Goal: Transaction & Acquisition: Purchase product/service

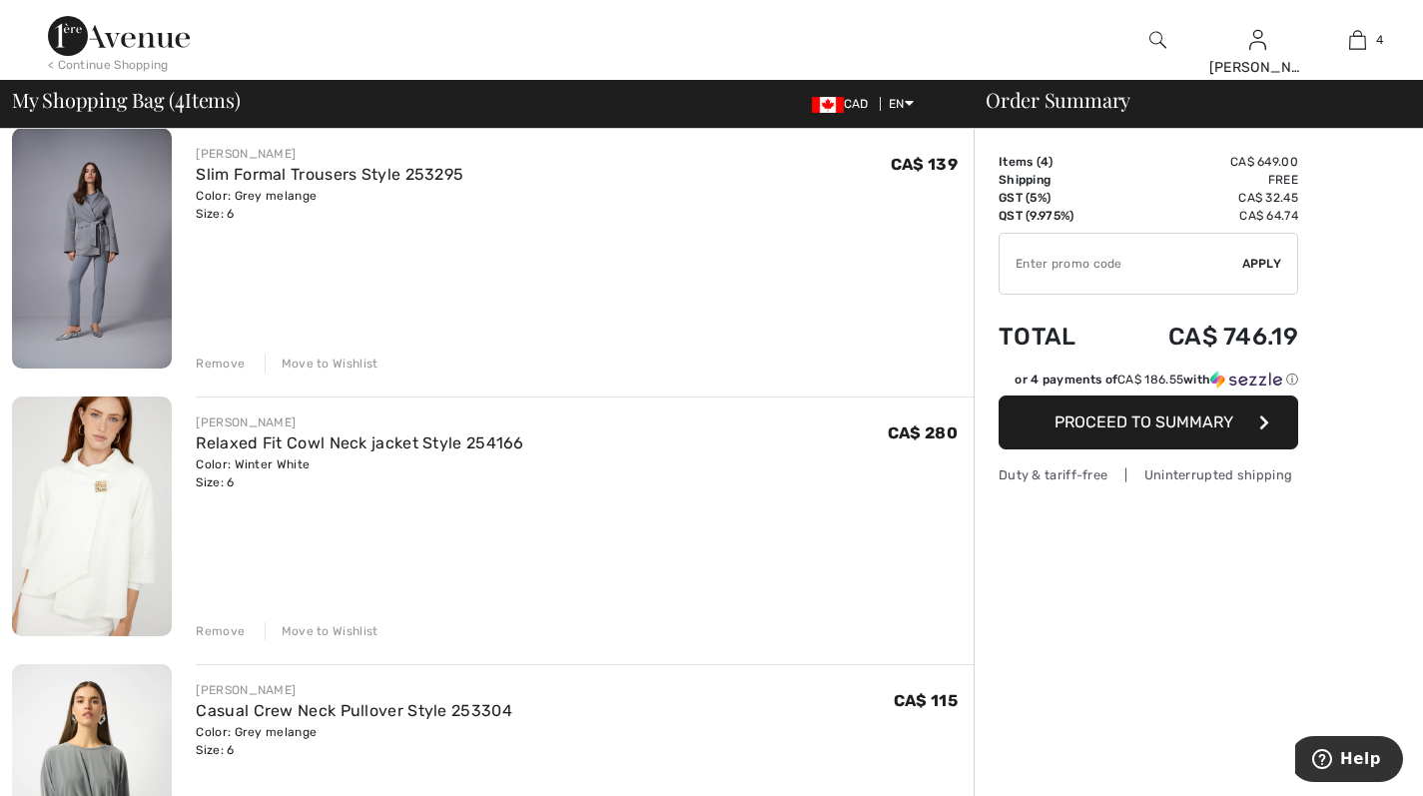
scroll to position [246, 0]
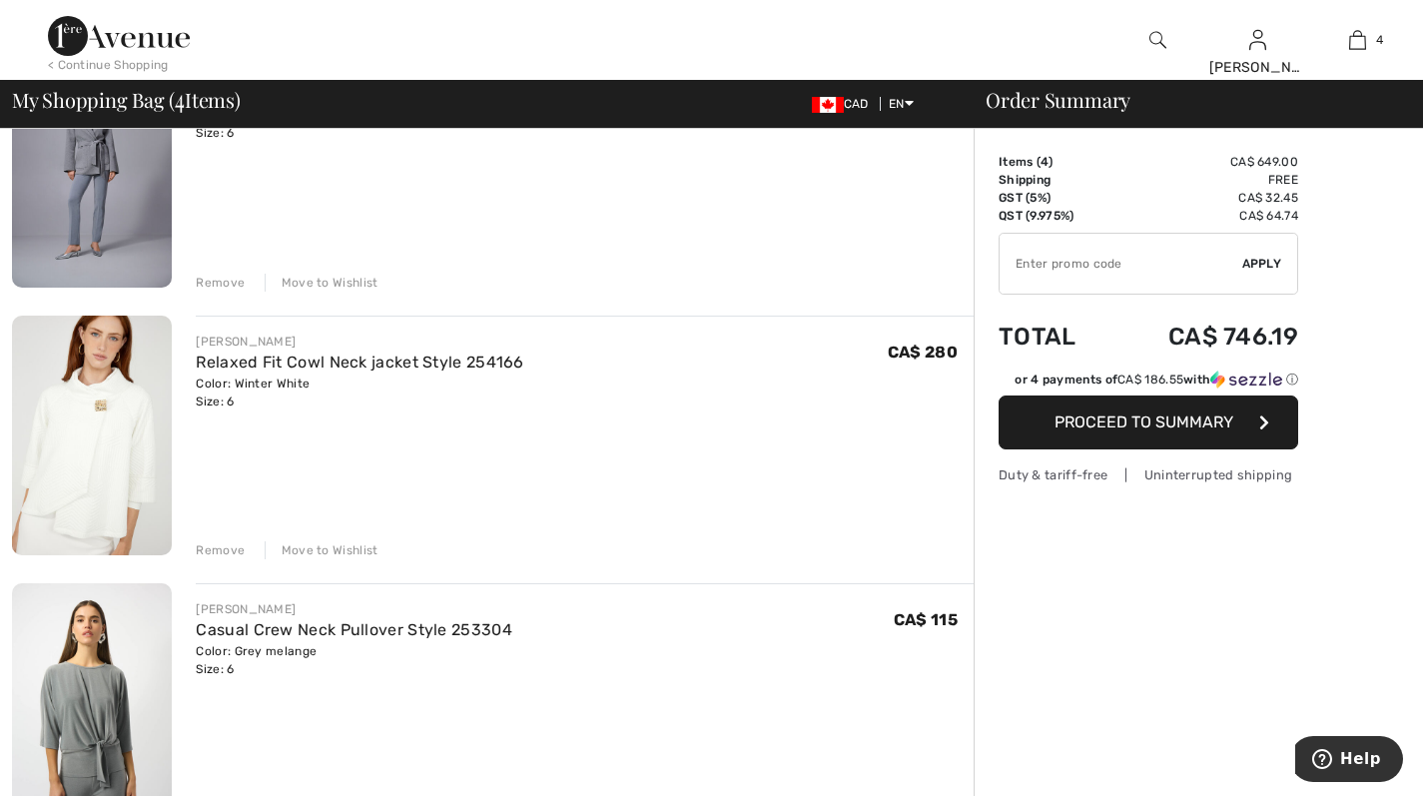
click at [223, 556] on div "Remove" at bounding box center [220, 550] width 49 height 18
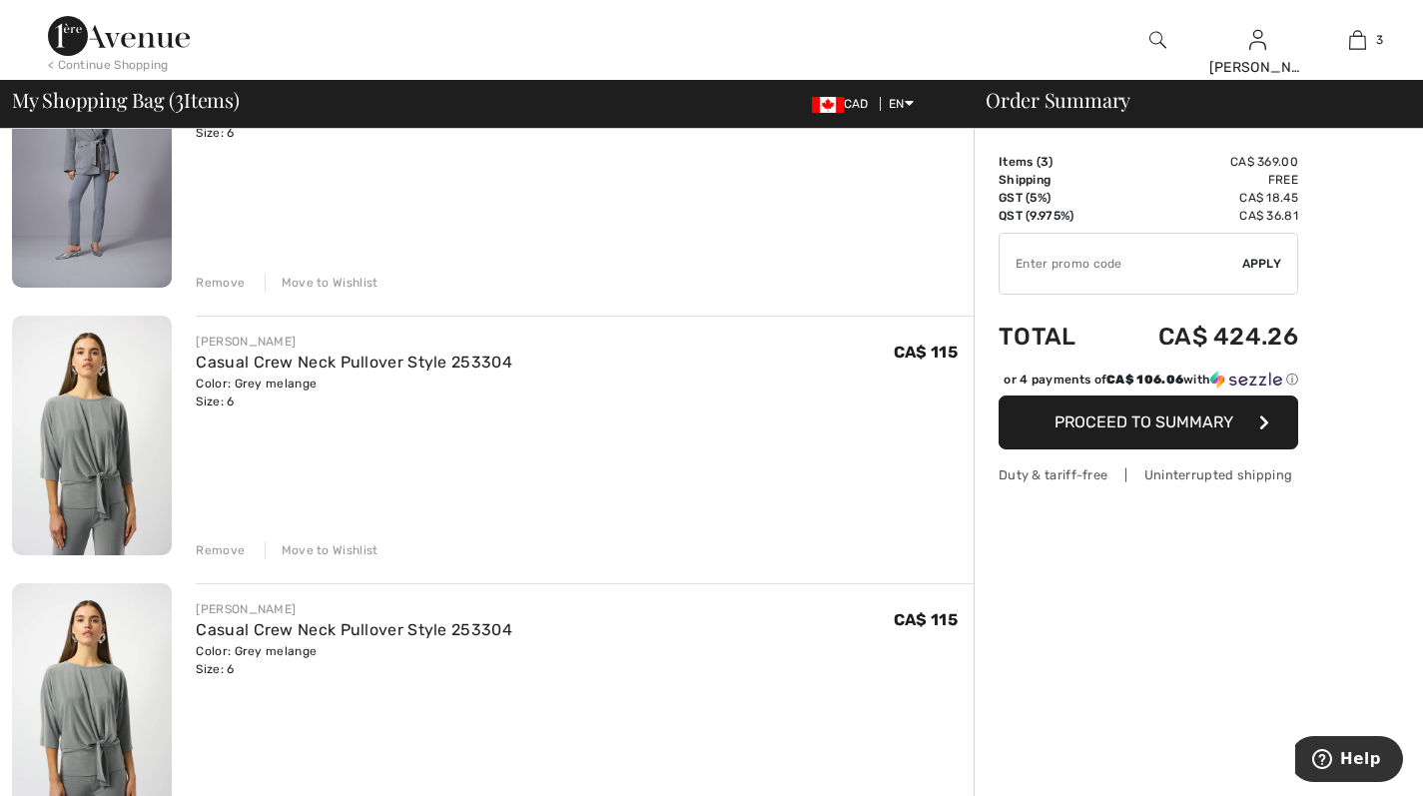
click at [227, 551] on div "Remove" at bounding box center [220, 550] width 49 height 18
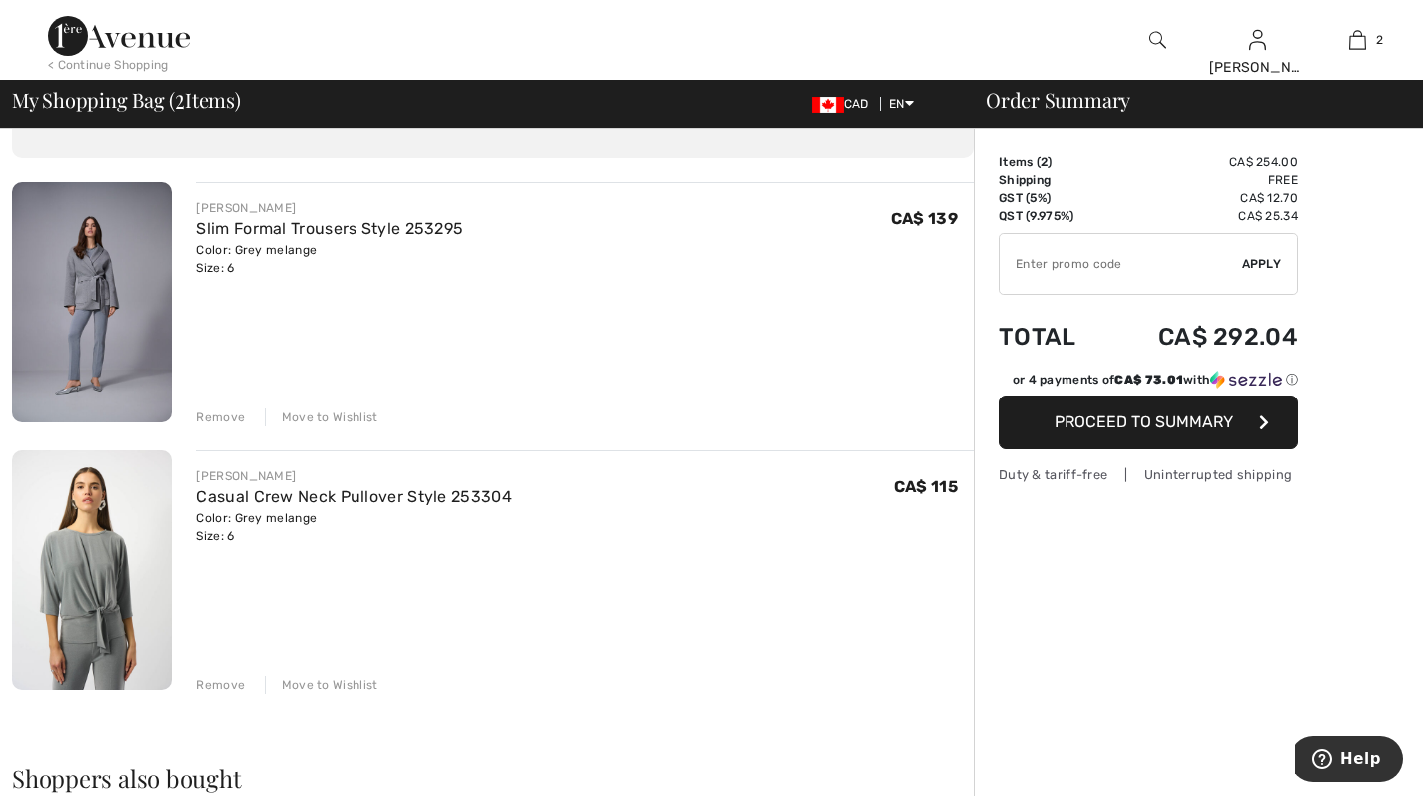
scroll to position [99, 0]
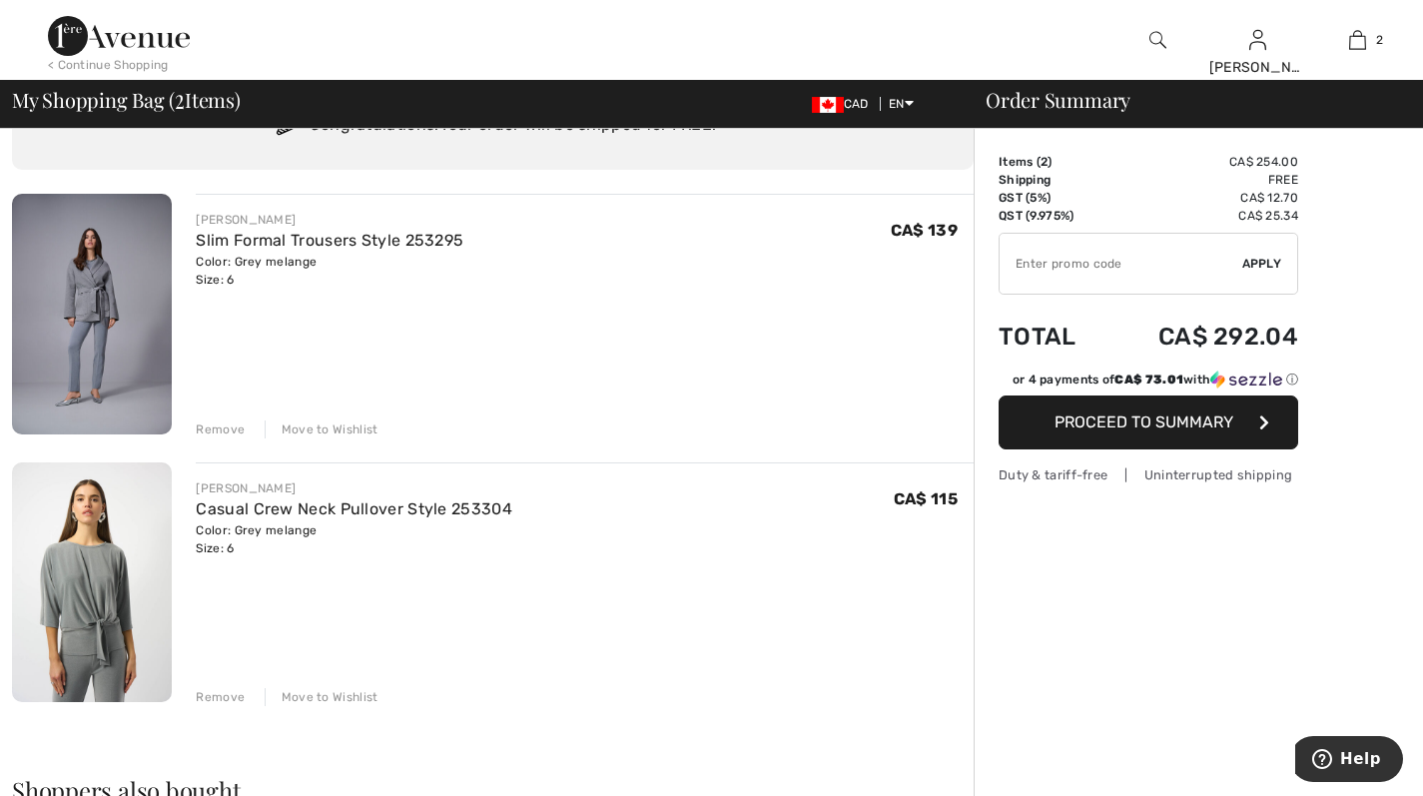
click at [74, 582] on img at bounding box center [92, 582] width 160 height 240
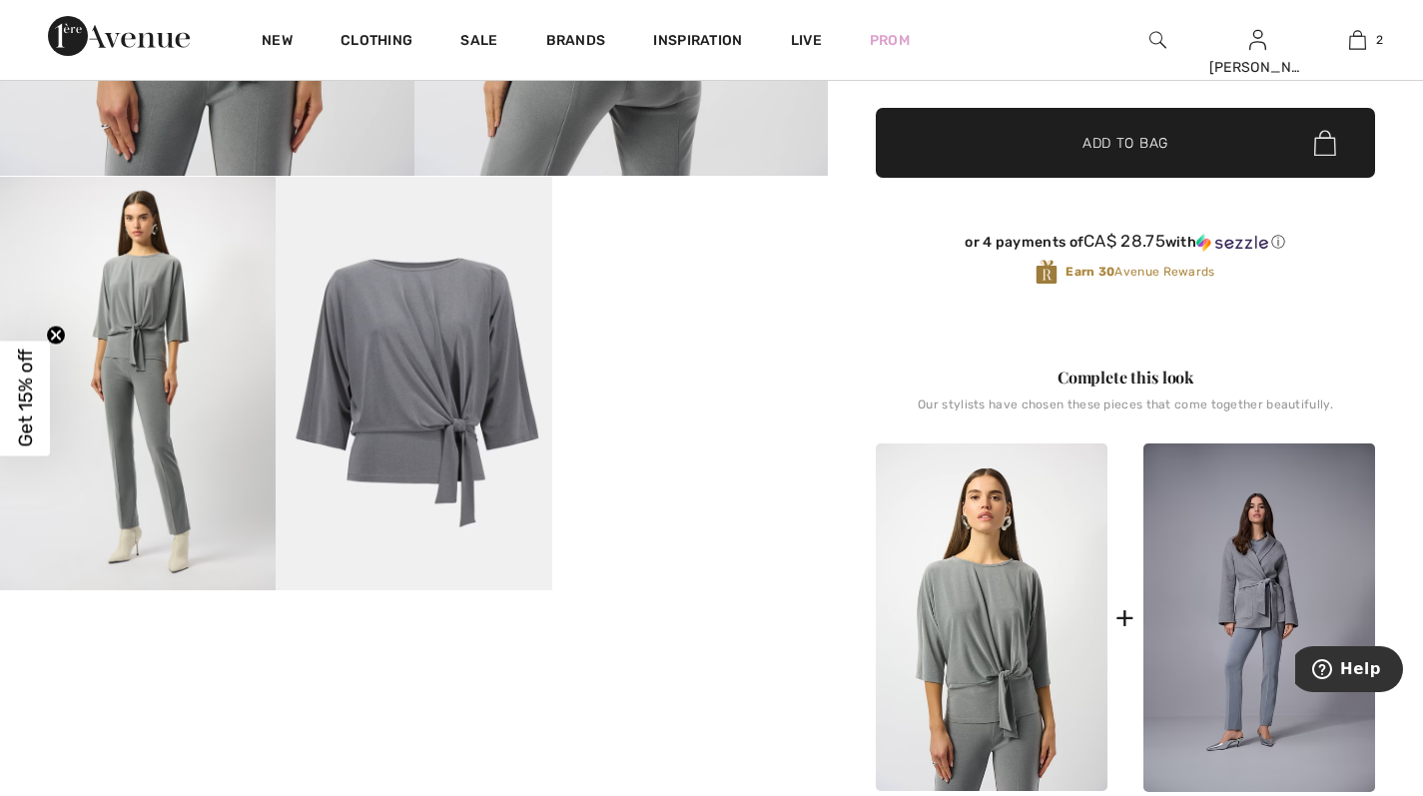
scroll to position [563, 0]
click at [728, 315] on video "Your browser does not support the video tag." at bounding box center [690, 246] width 276 height 138
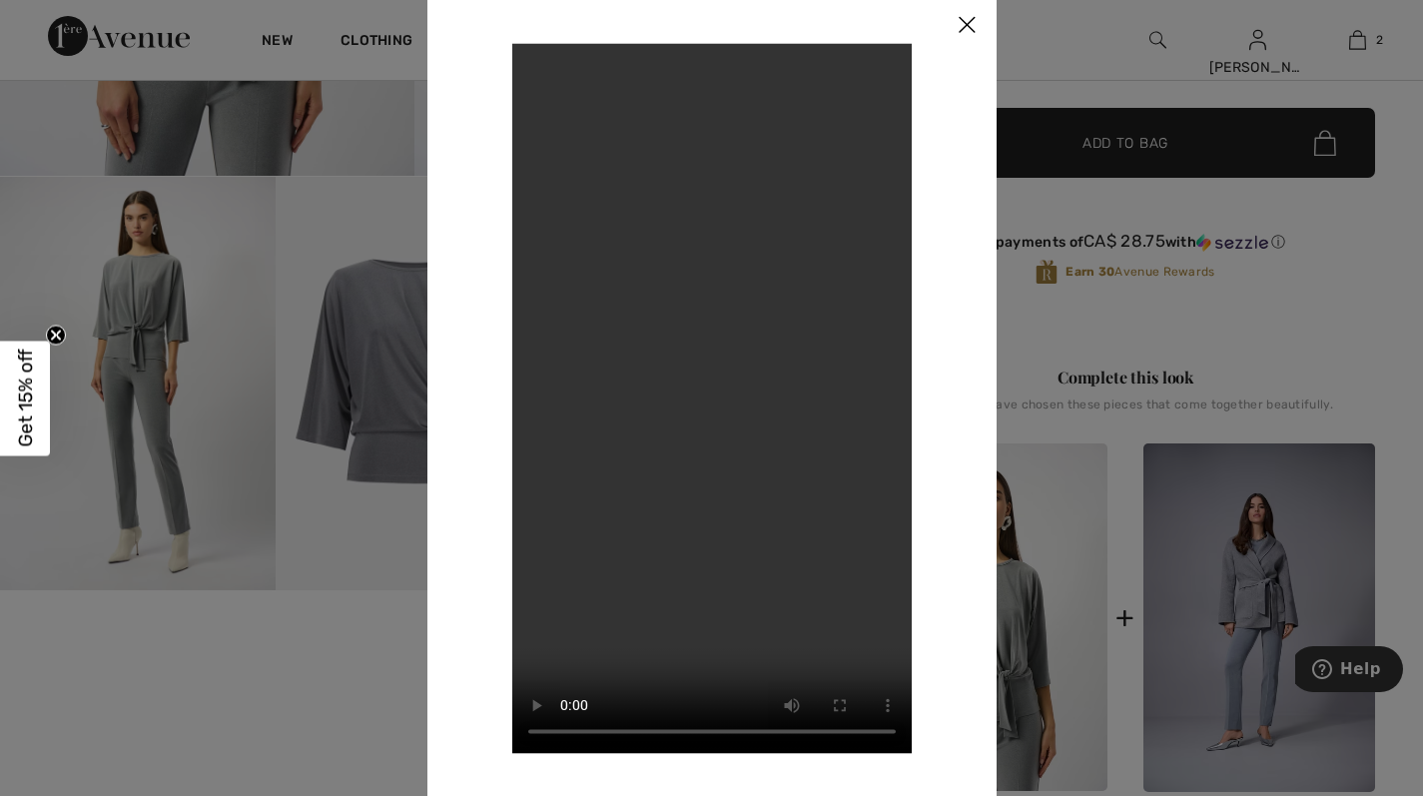
click at [972, 30] on img at bounding box center [967, 26] width 60 height 62
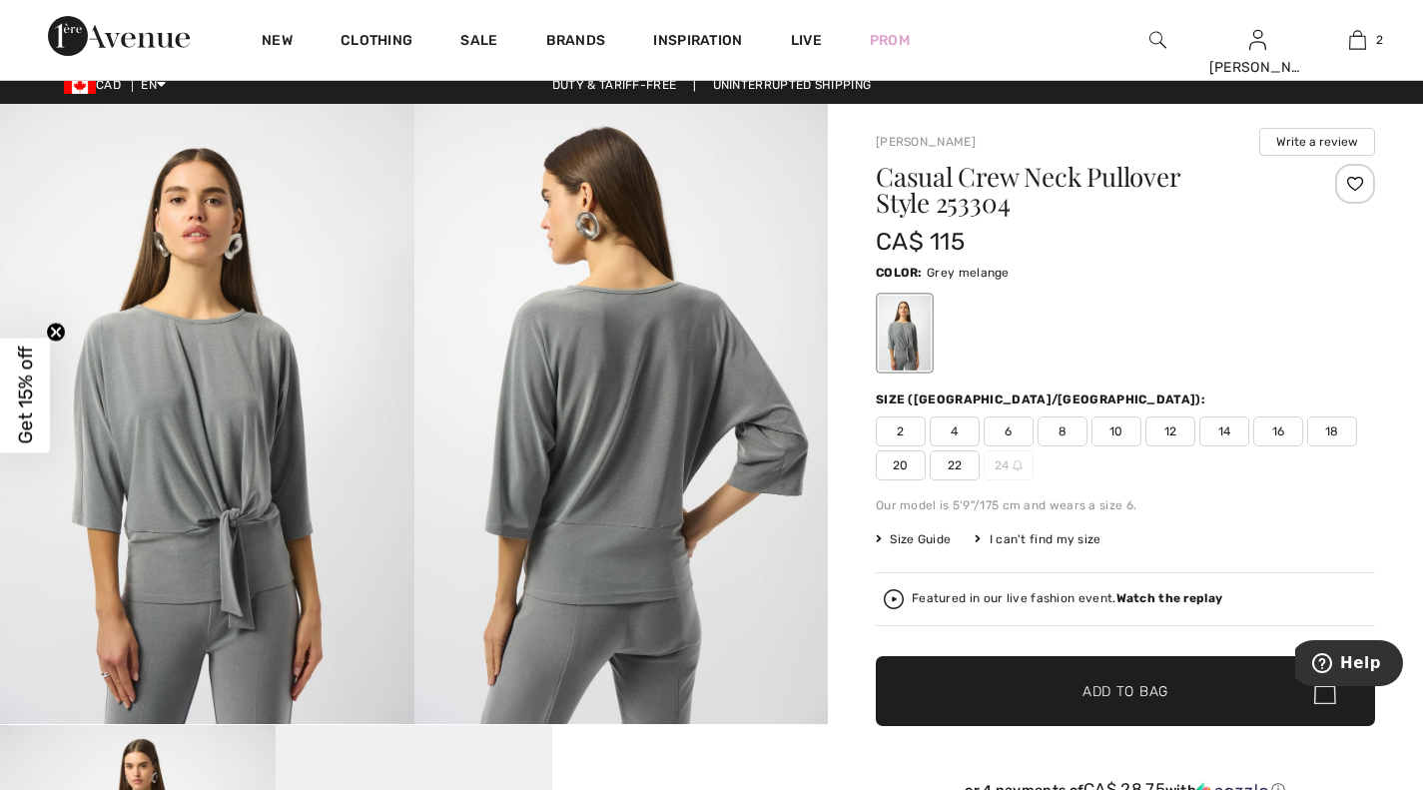
scroll to position [0, 0]
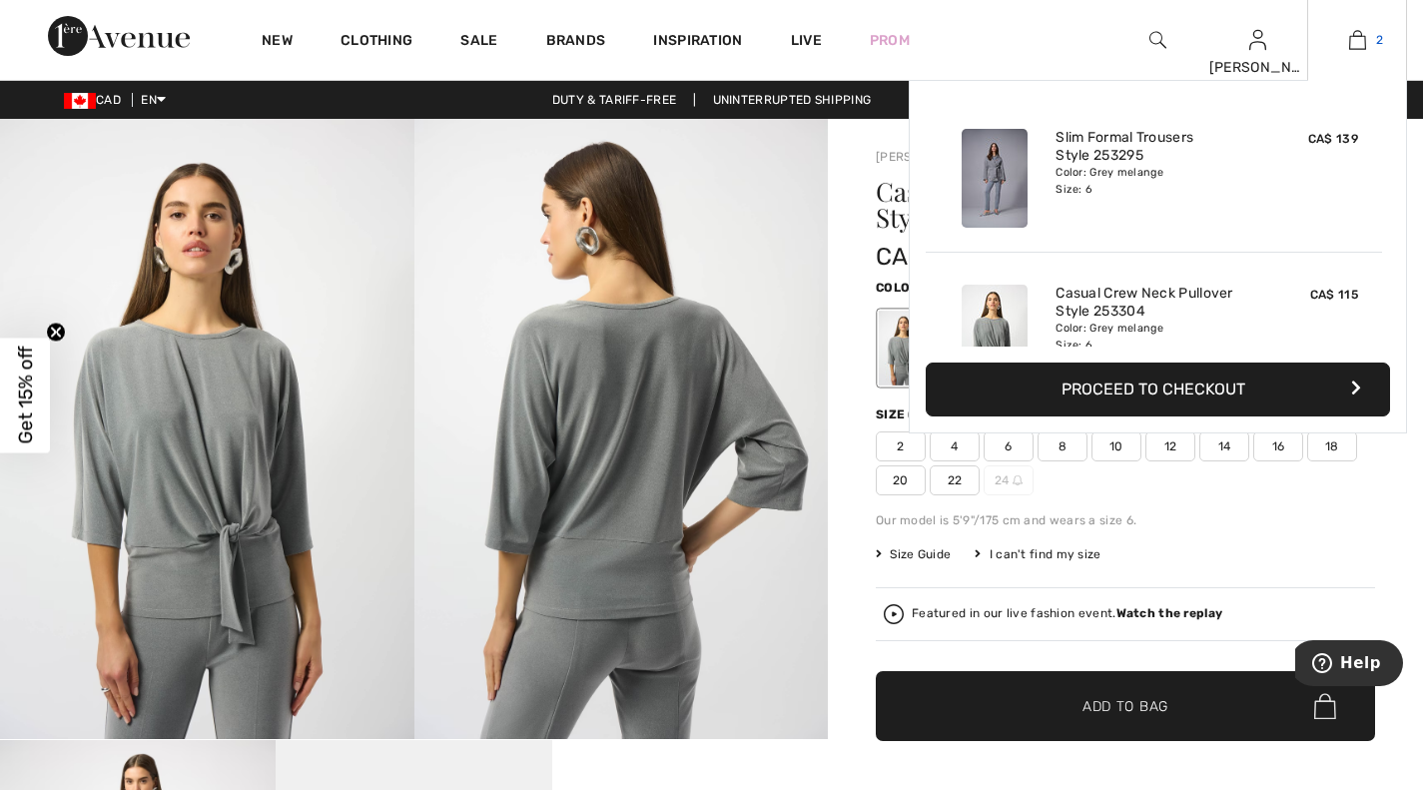
click at [1350, 46] on img at bounding box center [1357, 40] width 17 height 24
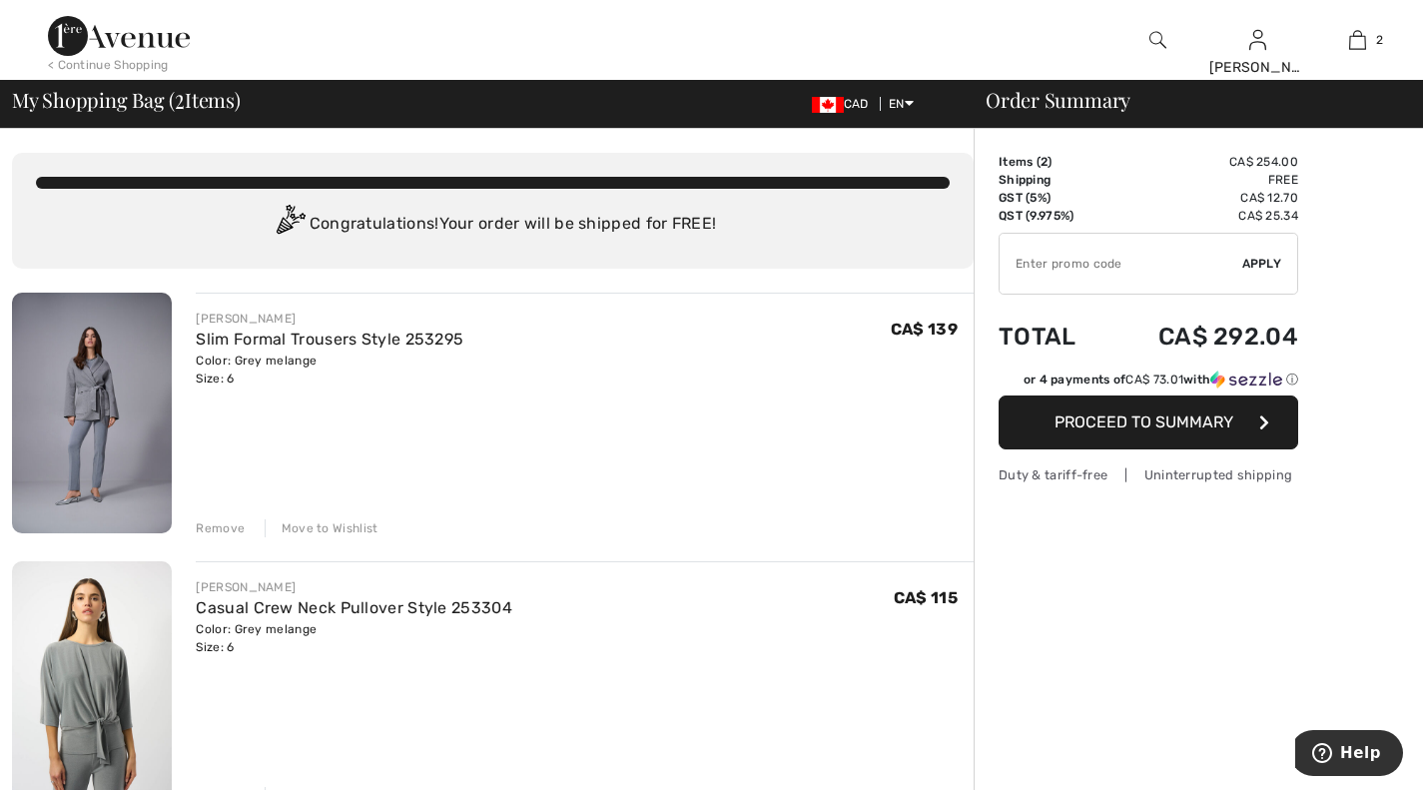
click at [1142, 421] on span "Proceed to Summary" at bounding box center [1144, 421] width 179 height 19
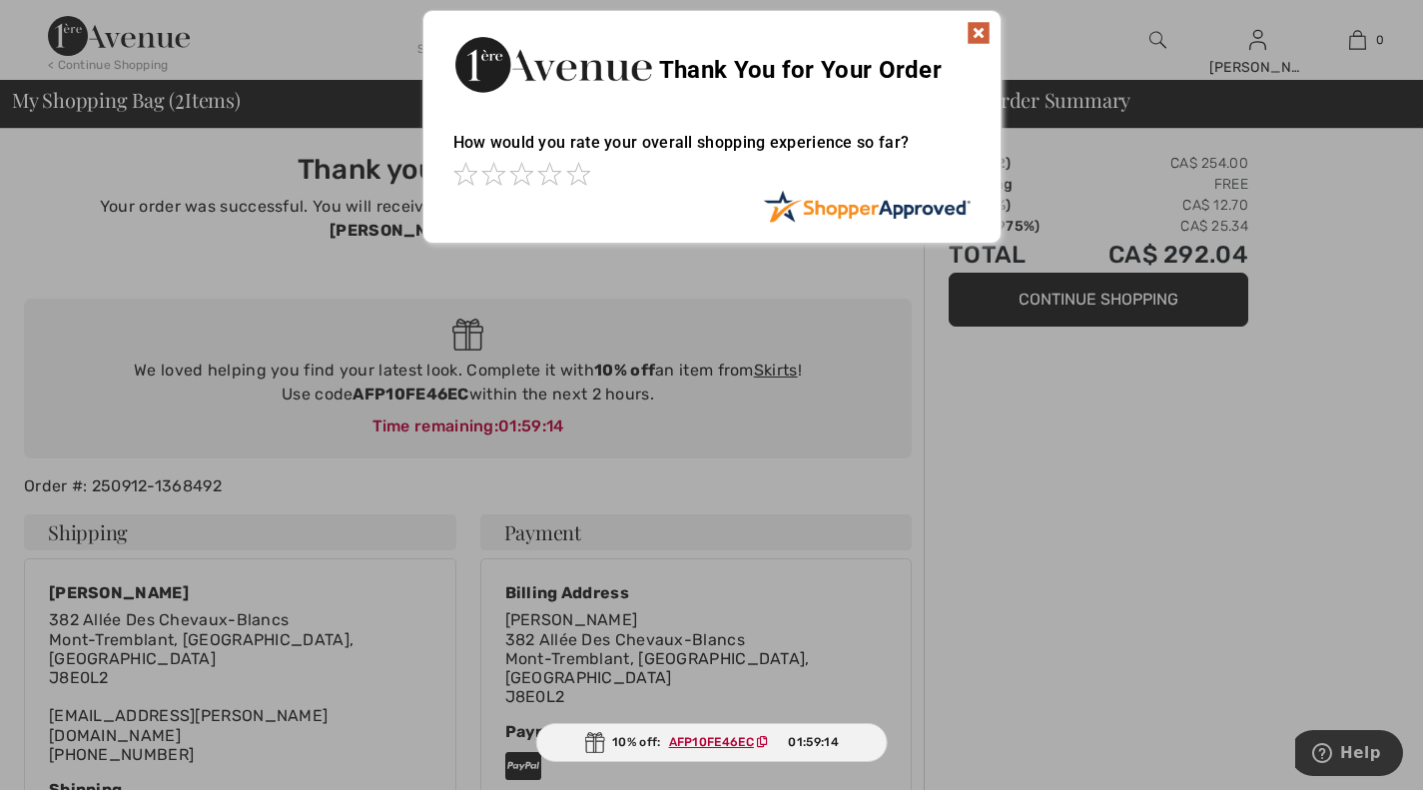
click at [782, 342] on div at bounding box center [711, 395] width 1423 height 790
click at [974, 30] on img at bounding box center [979, 33] width 24 height 24
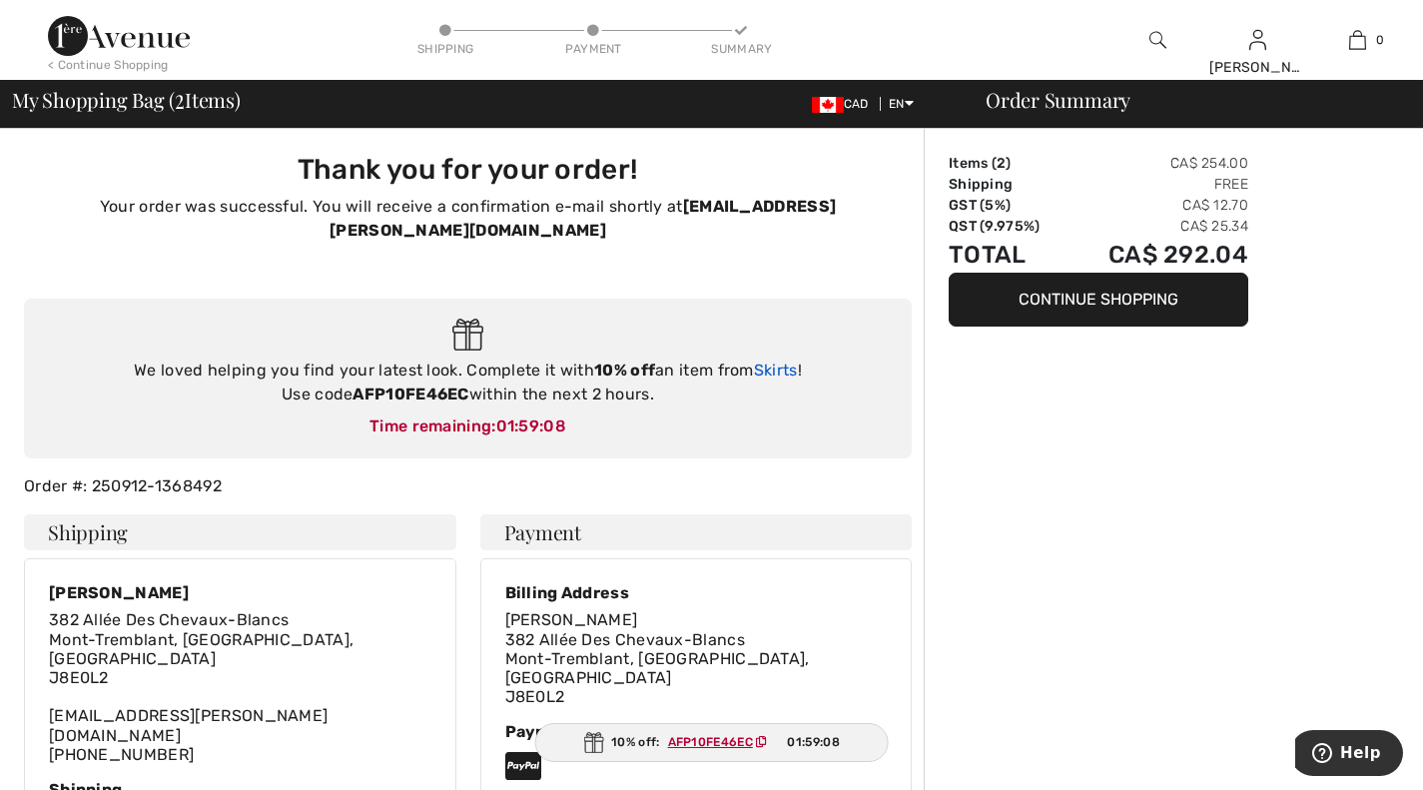
click at [771, 361] on link "Skirts" at bounding box center [776, 370] width 44 height 19
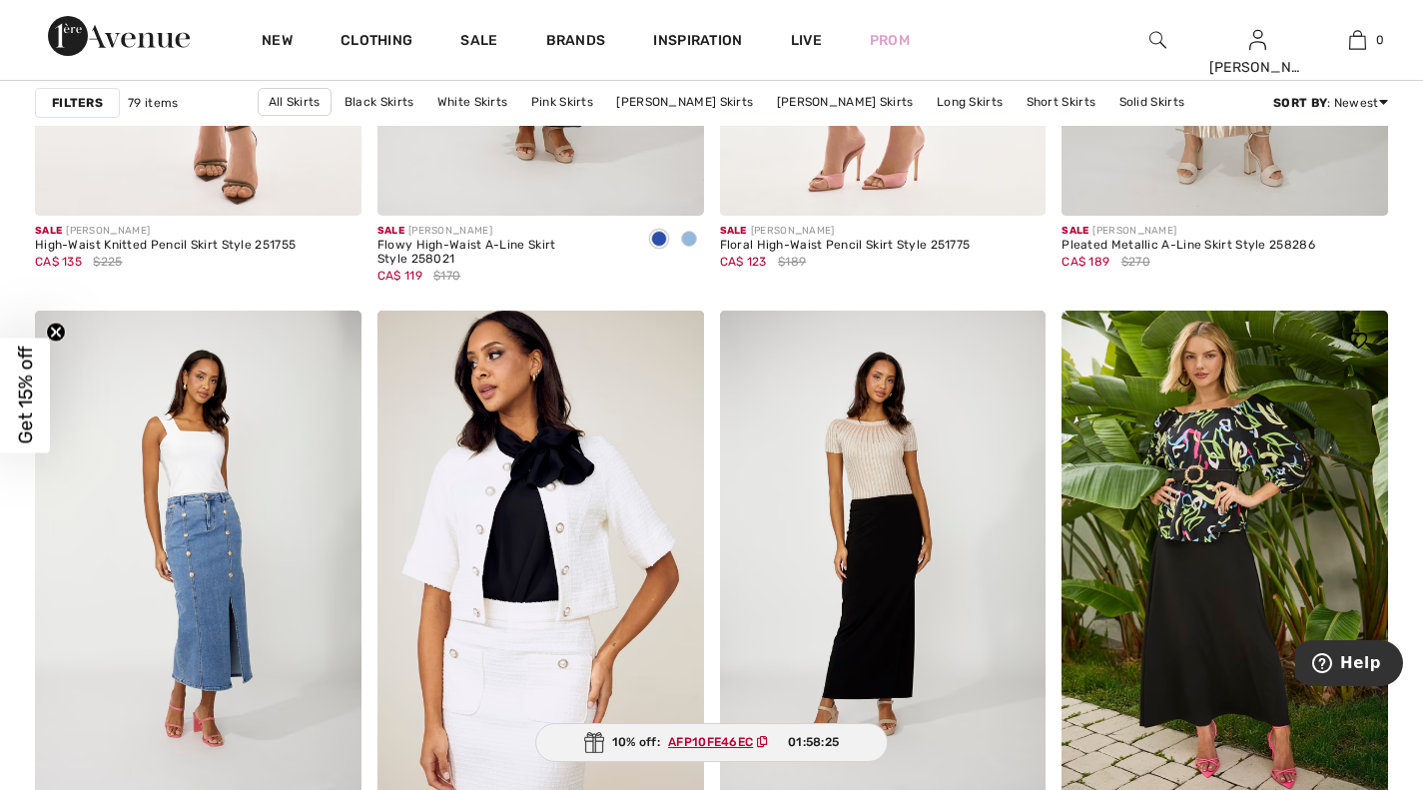
scroll to position [8279, 0]
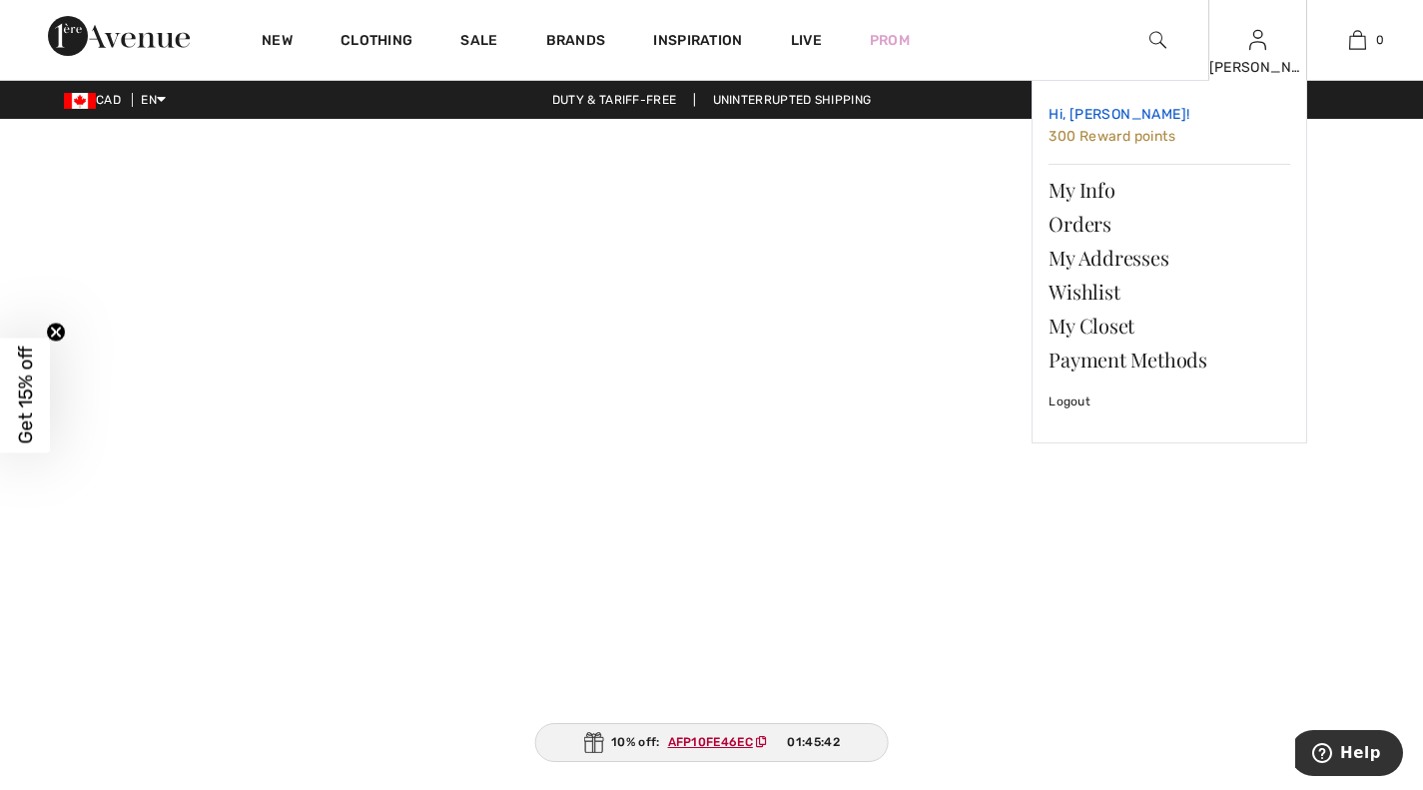
click at [1097, 138] on span "300 Reward points" at bounding box center [1112, 136] width 127 height 17
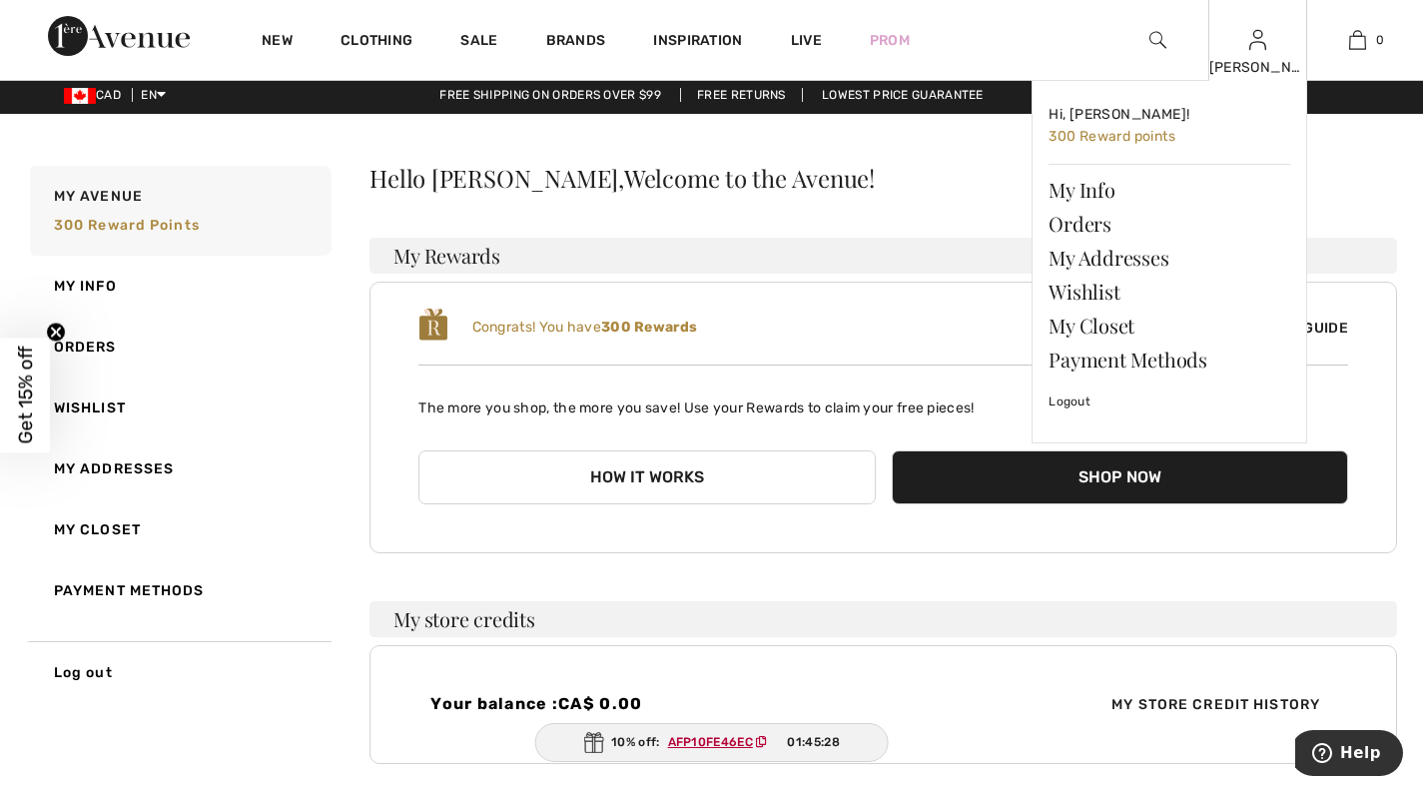
scroll to position [6, 0]
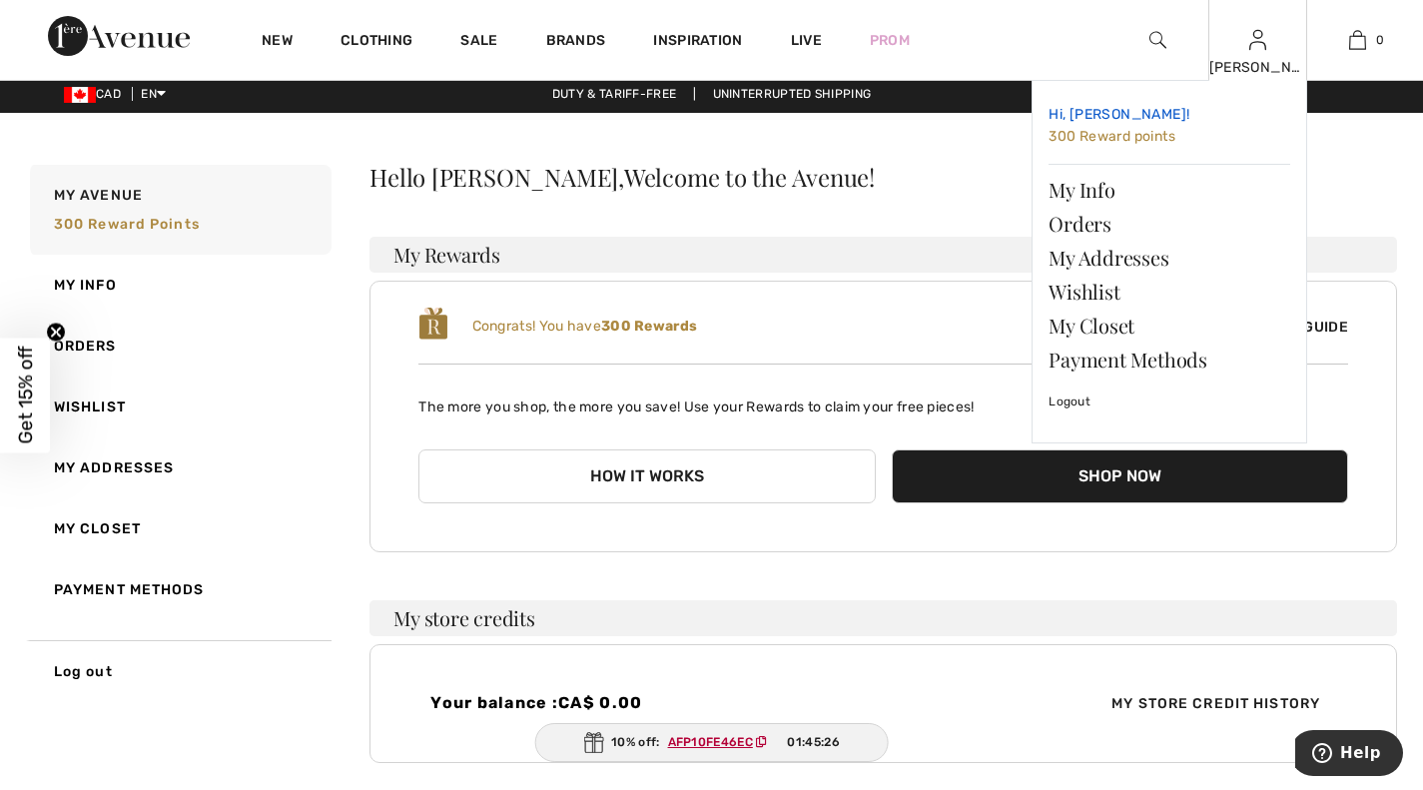
click at [1102, 136] on span "300 Reward points" at bounding box center [1112, 136] width 127 height 17
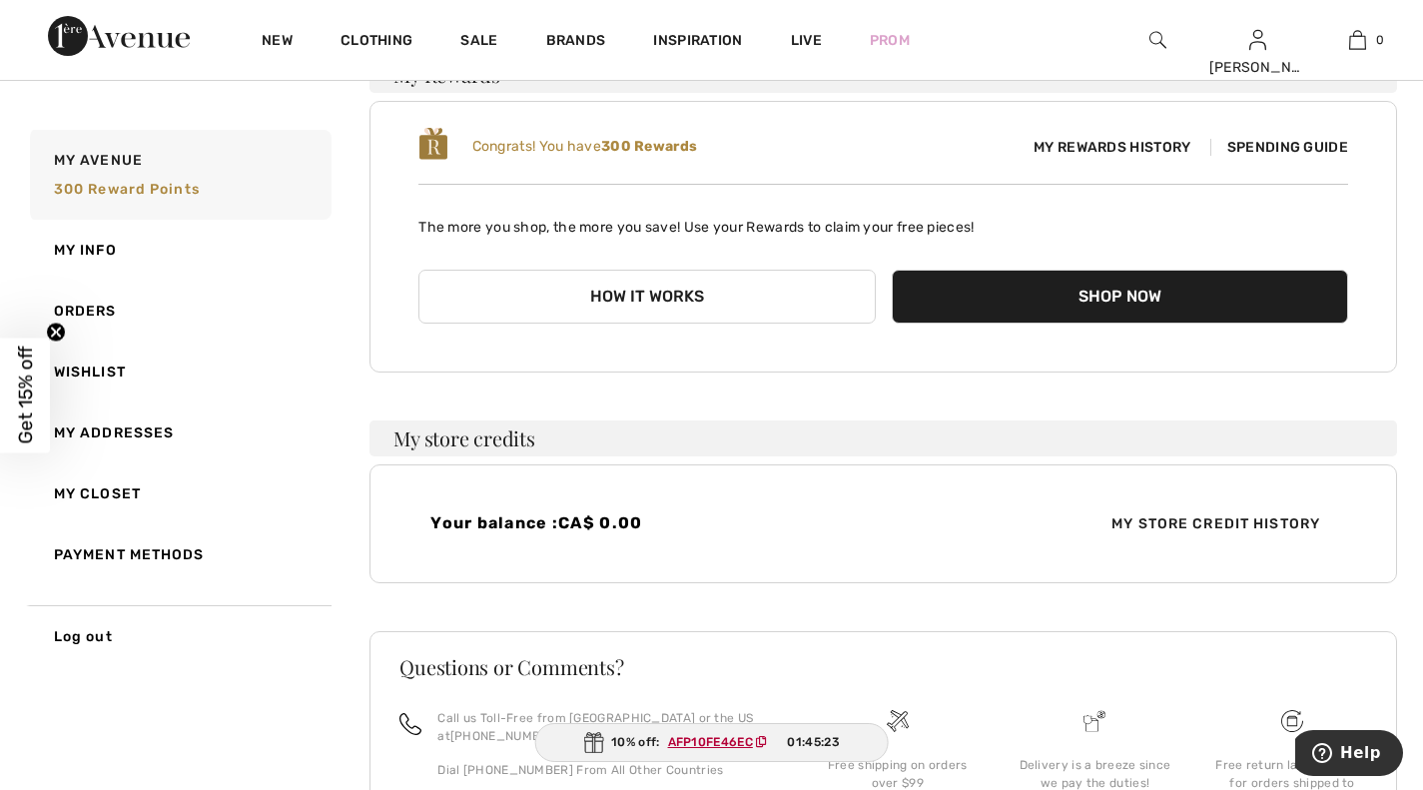
scroll to position [202, 0]
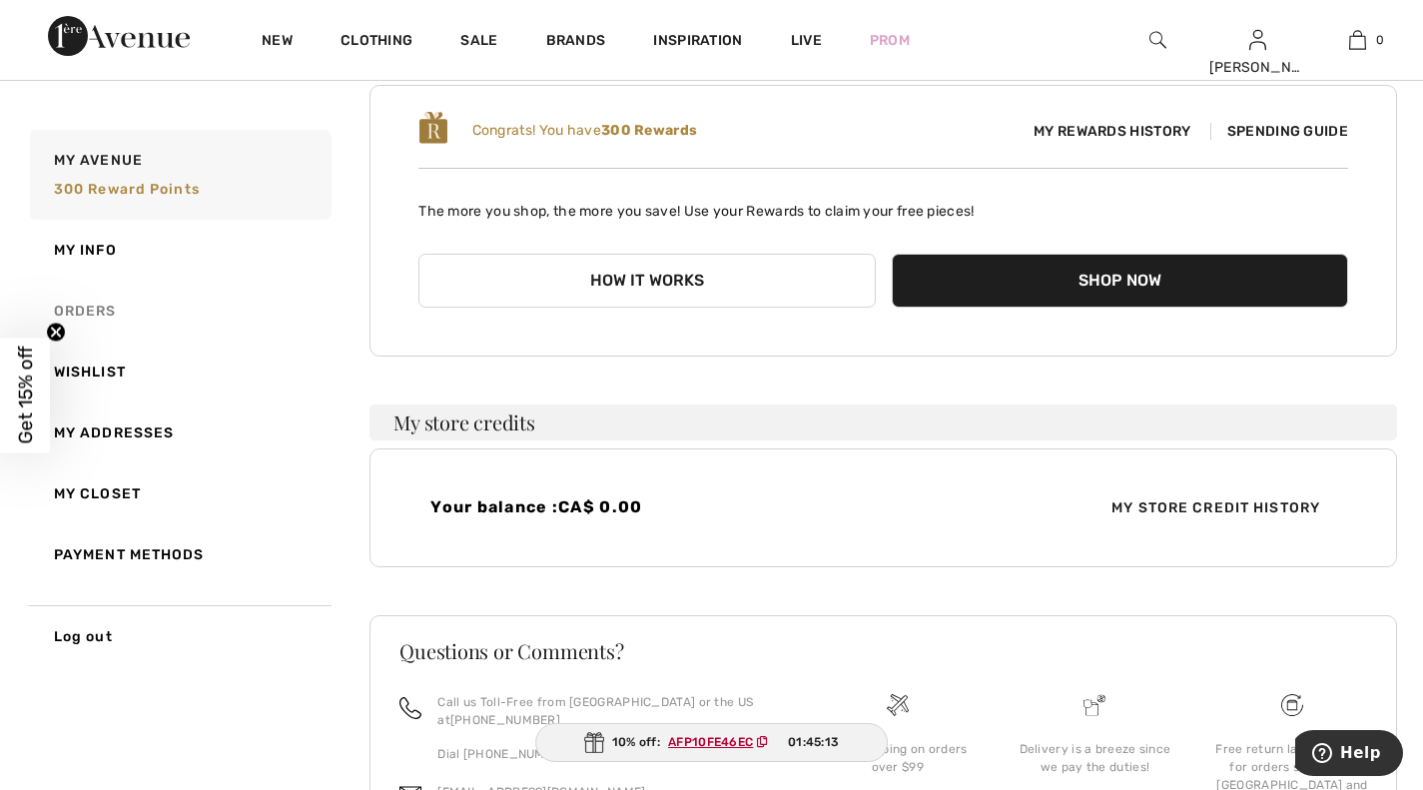
click at [60, 308] on link "Orders" at bounding box center [179, 311] width 306 height 61
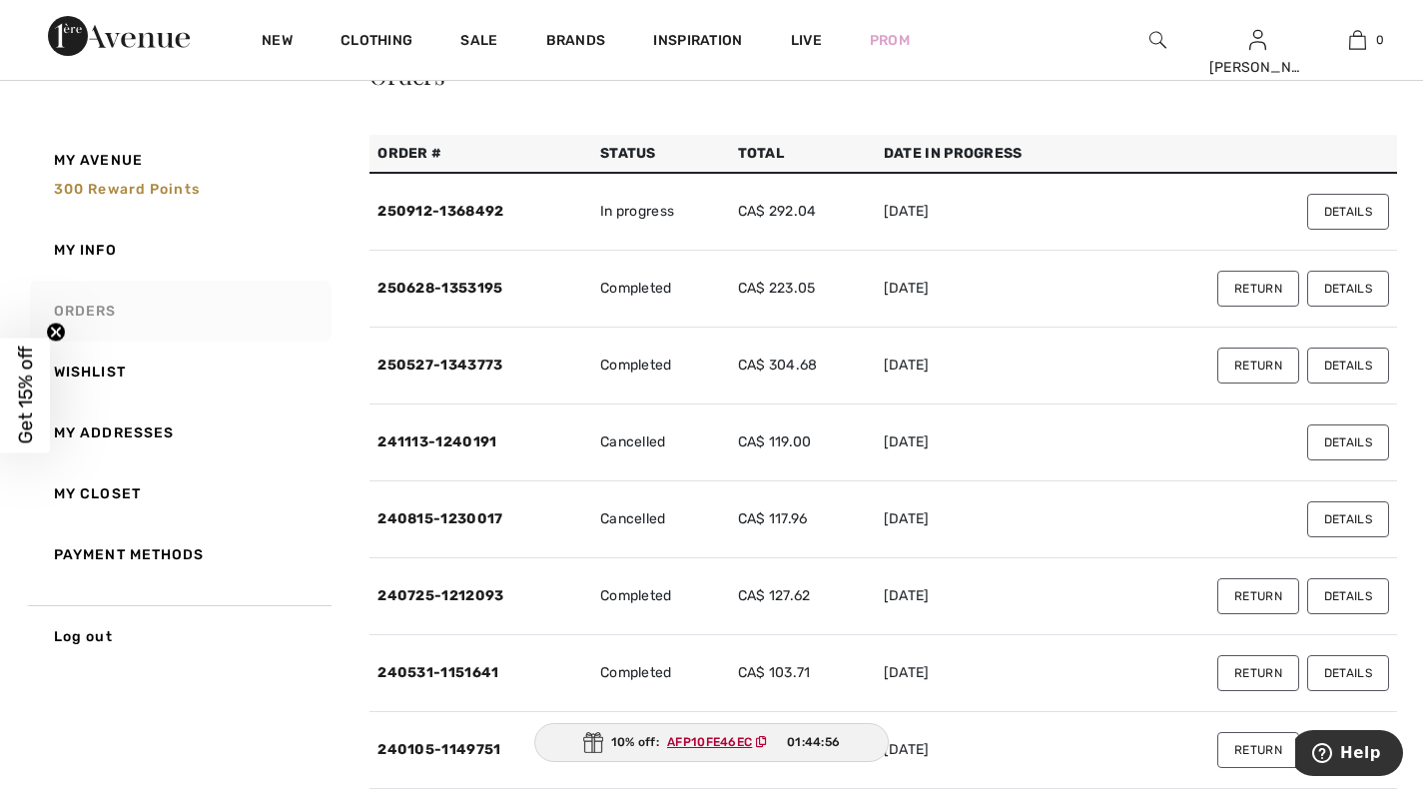
scroll to position [0, 0]
